Goal: Task Accomplishment & Management: Complete application form

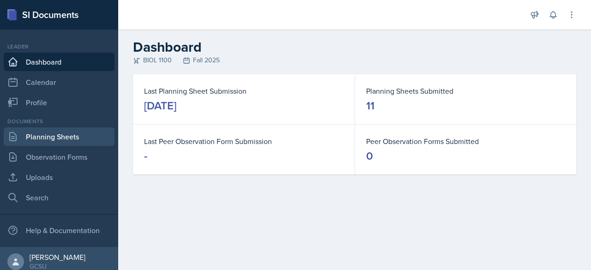
click at [40, 139] on link "Planning Sheets" at bounding box center [59, 136] width 111 height 18
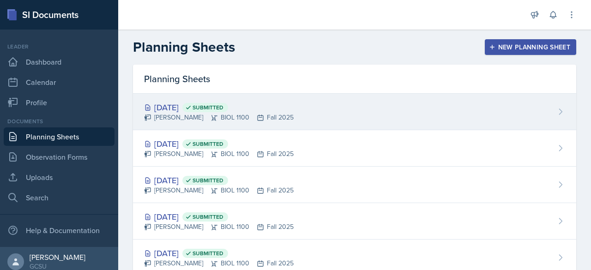
click at [164, 104] on div "[DATE] Submitted" at bounding box center [219, 107] width 150 height 12
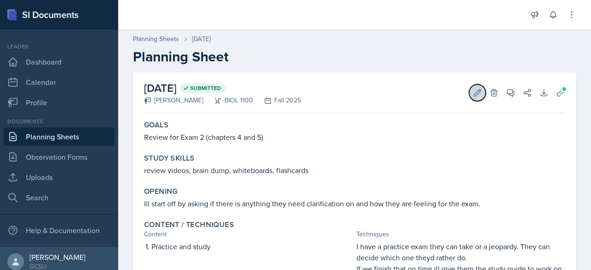
click at [469, 94] on button "Edit" at bounding box center [477, 92] width 17 height 17
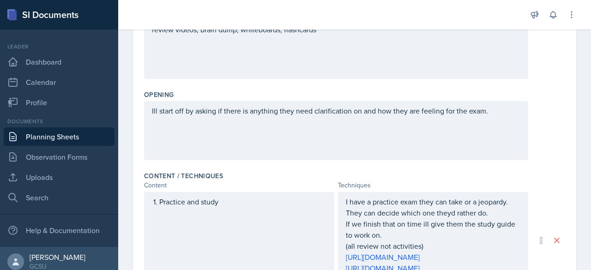
scroll to position [392, 0]
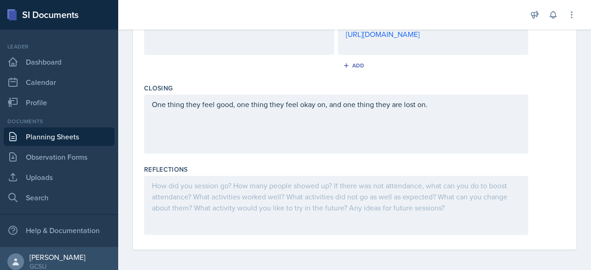
click at [425, 188] on div at bounding box center [336, 205] width 384 height 59
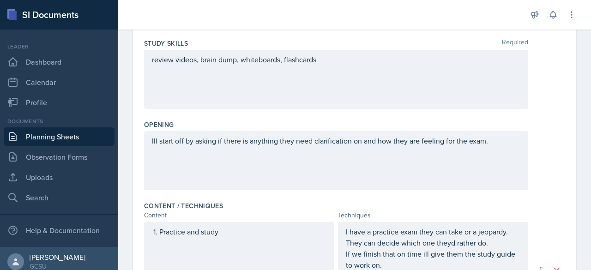
scroll to position [0, 0]
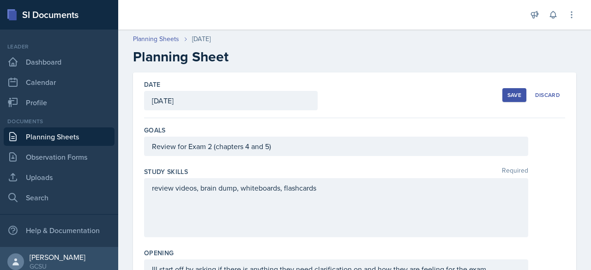
click at [502, 100] on button "Save" at bounding box center [514, 95] width 24 height 14
